Goal: Transaction & Acquisition: Purchase product/service

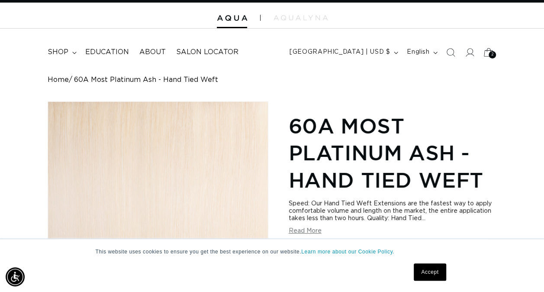
scroll to position [0, 482]
click at [229, 18] on img at bounding box center [232, 18] width 30 height 6
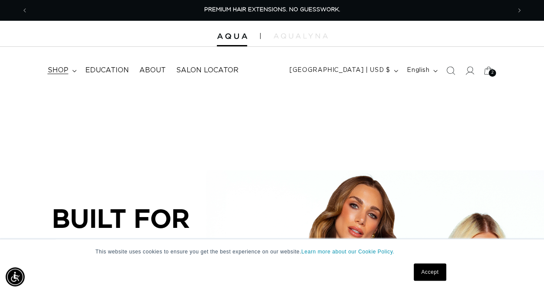
click at [61, 74] on span "shop" at bounding box center [58, 70] width 21 height 9
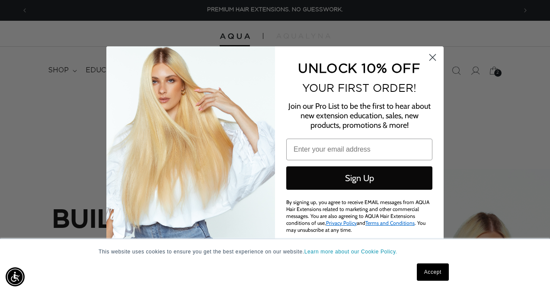
click at [435, 56] on circle "Close dialog" at bounding box center [433, 57] width 14 height 14
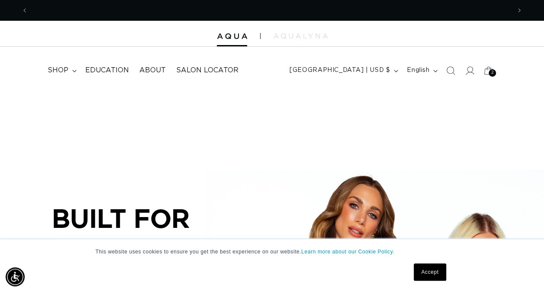
scroll to position [0, 482]
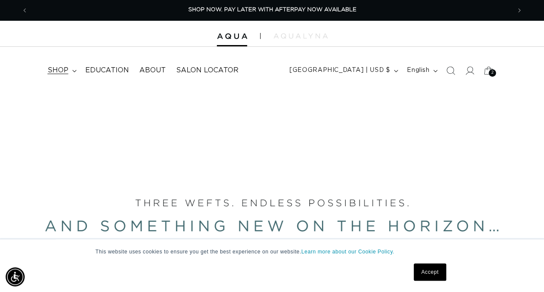
click at [64, 70] on span "shop" at bounding box center [58, 70] width 21 height 9
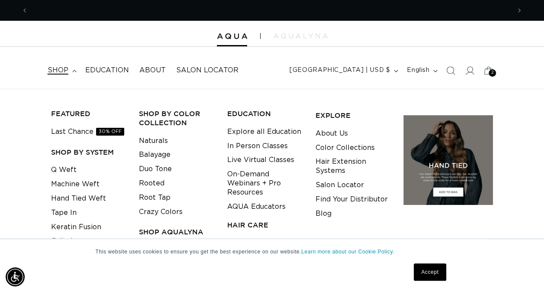
scroll to position [0, 965]
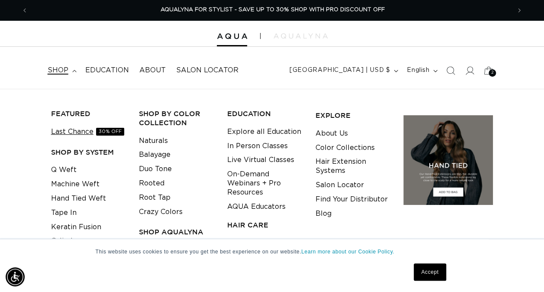
click at [69, 135] on link "Last Chance 30% OFF" at bounding box center [87, 132] width 73 height 14
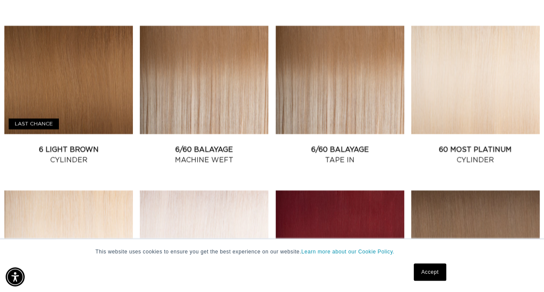
scroll to position [0, 482]
click at [504, 145] on link "60 Most Platinum Cylinder" at bounding box center [475, 155] width 129 height 21
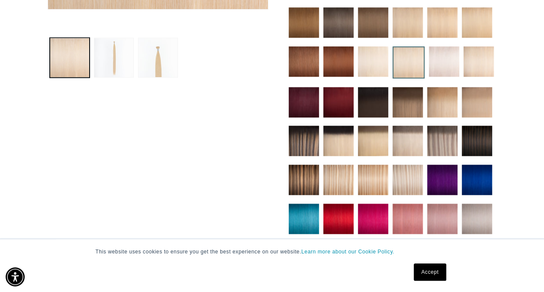
scroll to position [0, 965]
click at [304, 141] on img at bounding box center [304, 140] width 30 height 30
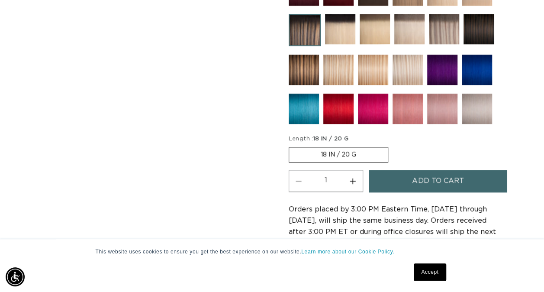
click at [335, 113] on img at bounding box center [338, 108] width 30 height 30
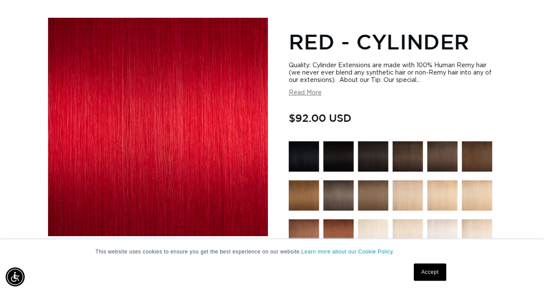
scroll to position [0, 965]
click at [408, 193] on img at bounding box center [408, 195] width 30 height 30
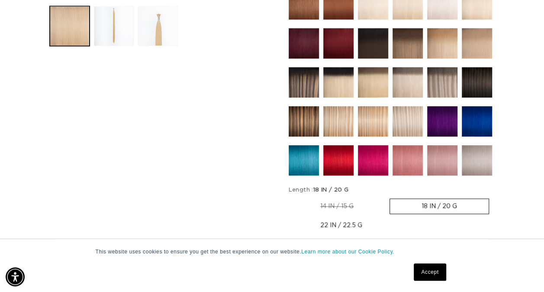
scroll to position [0, 965]
click at [311, 86] on img at bounding box center [304, 82] width 30 height 30
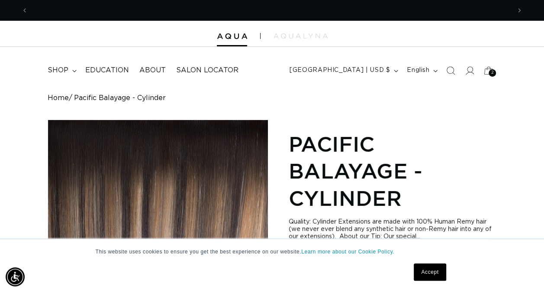
scroll to position [0, 482]
click at [55, 67] on span "shop" at bounding box center [58, 70] width 21 height 9
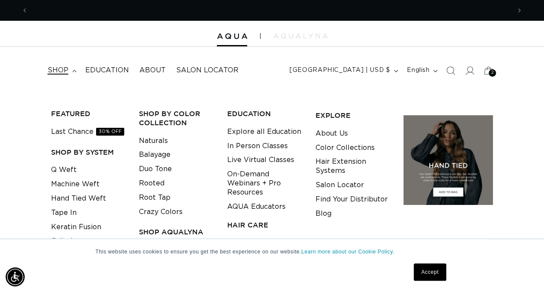
scroll to position [0, 965]
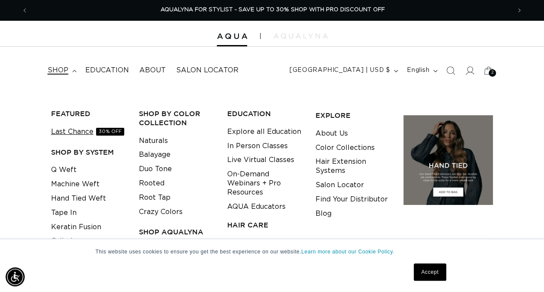
click at [93, 132] on link "Last Chance 30% OFF" at bounding box center [87, 132] width 73 height 14
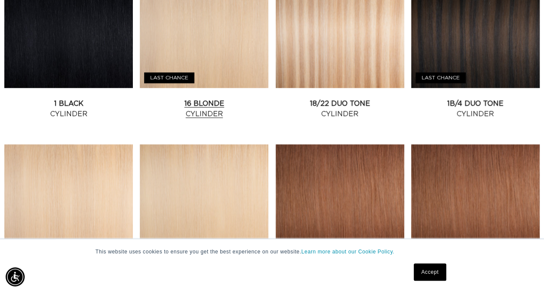
click at [203, 98] on link "16 Blonde Cylinder" at bounding box center [204, 108] width 129 height 21
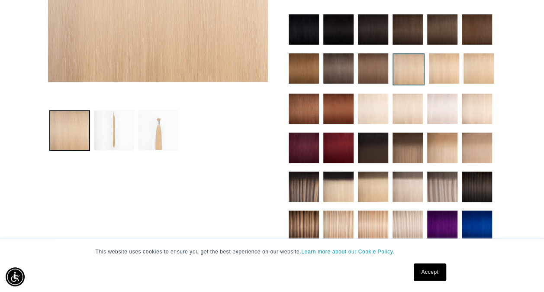
scroll to position [0, 965]
click at [445, 223] on img at bounding box center [442, 225] width 30 height 30
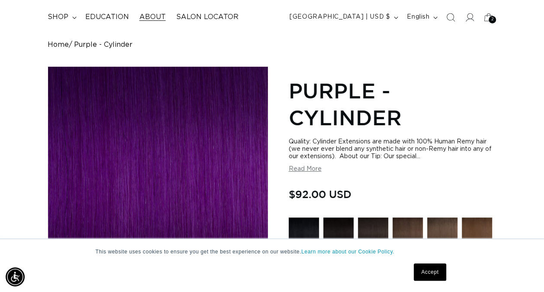
scroll to position [0, 965]
click at [64, 13] on span "shop" at bounding box center [58, 17] width 21 height 9
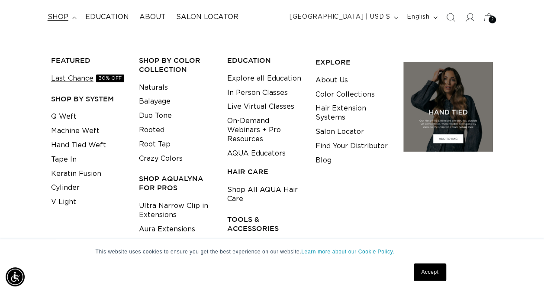
scroll to position [0, 0]
click at [88, 74] on link "Last Chance 30% OFF" at bounding box center [87, 78] width 73 height 14
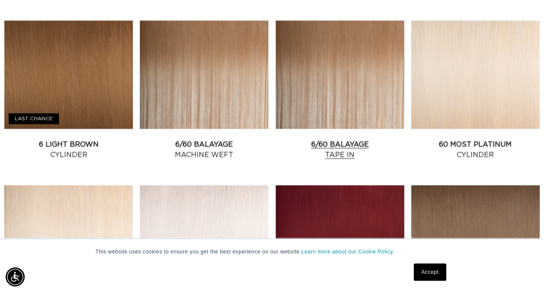
click at [324, 139] on link "6/60 Balayage Tape In" at bounding box center [340, 149] width 129 height 21
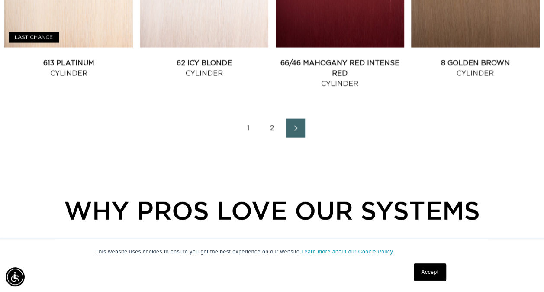
scroll to position [0, 965]
click at [274, 125] on link "2" at bounding box center [272, 128] width 19 height 19
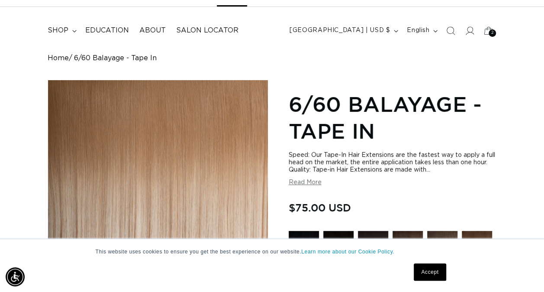
scroll to position [0, 965]
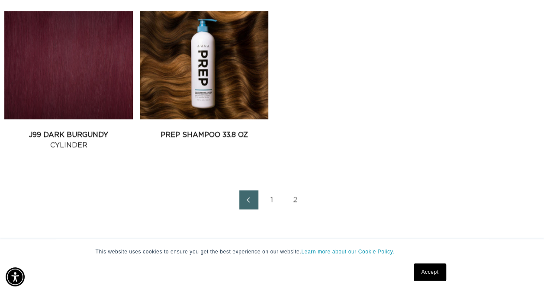
scroll to position [0, 965]
click at [271, 200] on link "1" at bounding box center [272, 199] width 19 height 19
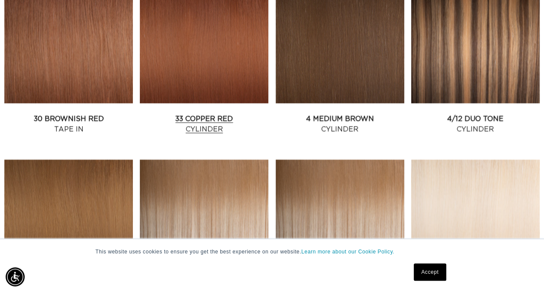
scroll to position [0, 482]
click at [95, 113] on link "30 Brownish Red Tape In" at bounding box center [68, 123] width 129 height 21
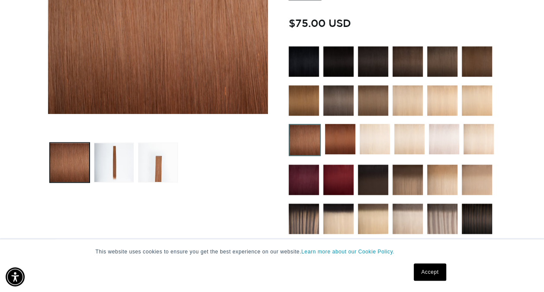
click at [468, 58] on img at bounding box center [477, 61] width 30 height 30
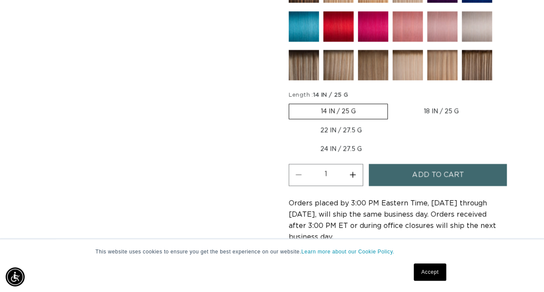
click at [348, 171] on button "Increase quantity for 4 Medium Brown - Tape In" at bounding box center [352, 175] width 19 height 22
type input "2"
click at [396, 169] on button "Add to cart" at bounding box center [438, 175] width 138 height 22
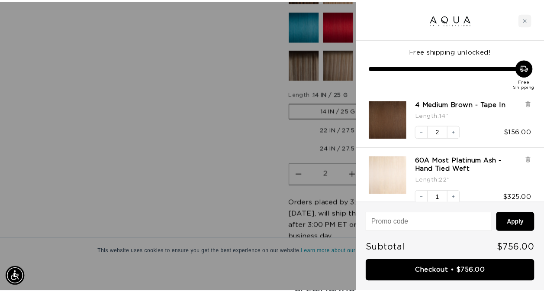
scroll to position [0, 978]
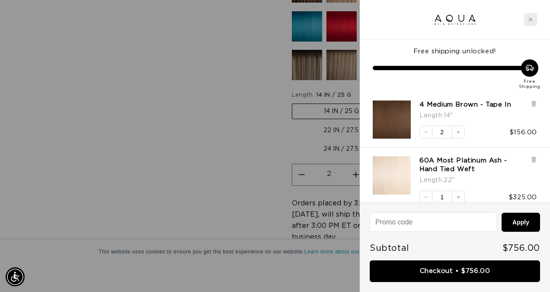
click at [527, 20] on div "Close cart" at bounding box center [531, 19] width 13 height 13
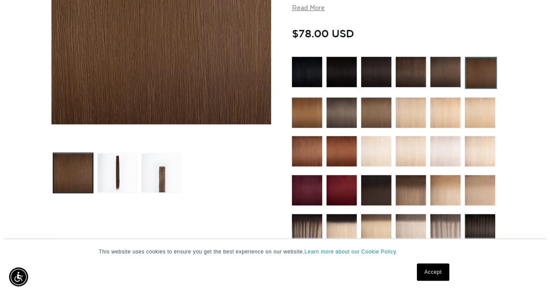
scroll to position [0, 0]
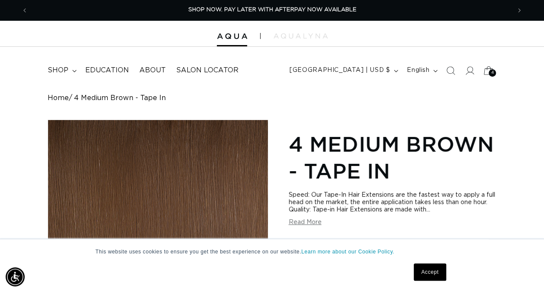
click at [487, 69] on icon at bounding box center [489, 70] width 20 height 20
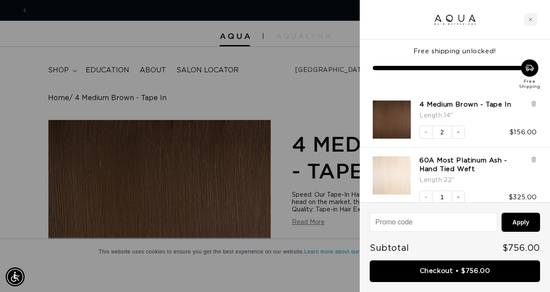
scroll to position [0, 489]
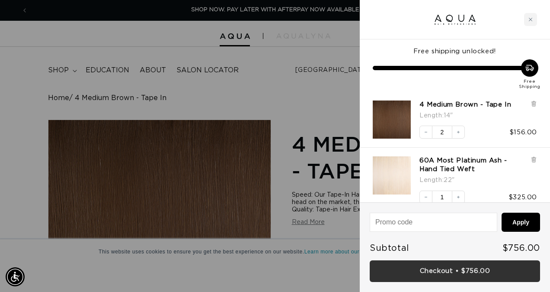
click at [450, 271] on link "Checkout • $756.00" at bounding box center [455, 271] width 171 height 22
